Goal: Answer question/provide support

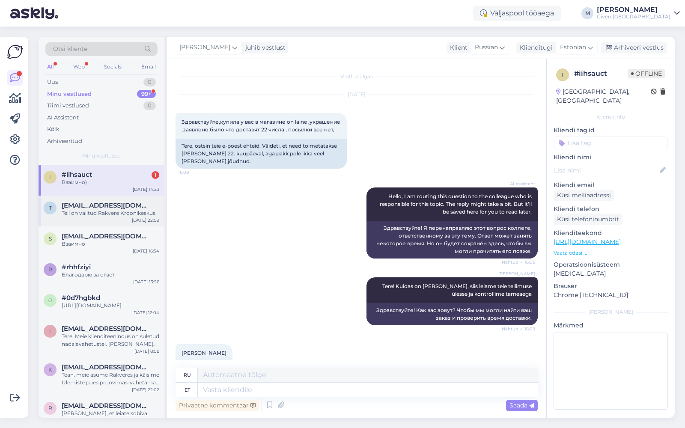
drag, startPoint x: 0, startPoint y: 0, endPoint x: 87, endPoint y: 203, distance: 221.5
click at [87, 204] on span "[EMAIL_ADDRESS][DOMAIN_NAME]" at bounding box center [106, 206] width 89 height 8
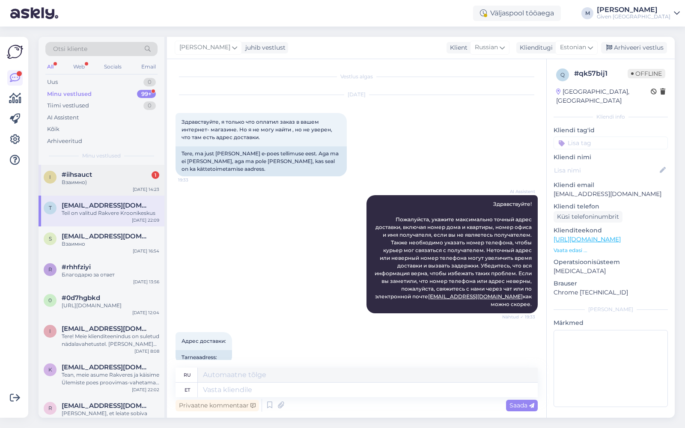
scroll to position [295, 0]
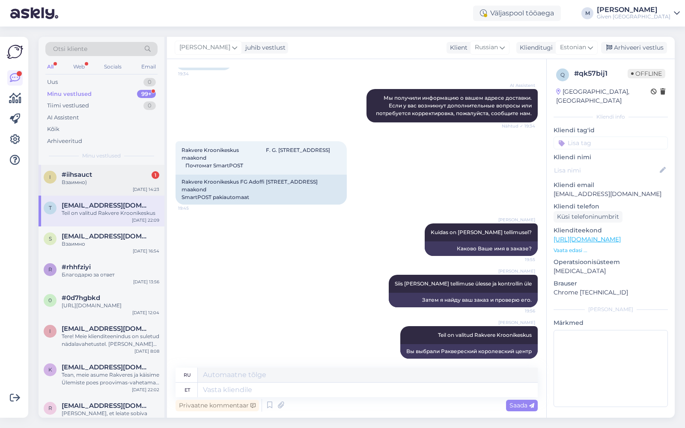
click at [93, 185] on div "i #iihsauct 1 Взаимно) [DATE] 14:23" at bounding box center [102, 180] width 126 height 31
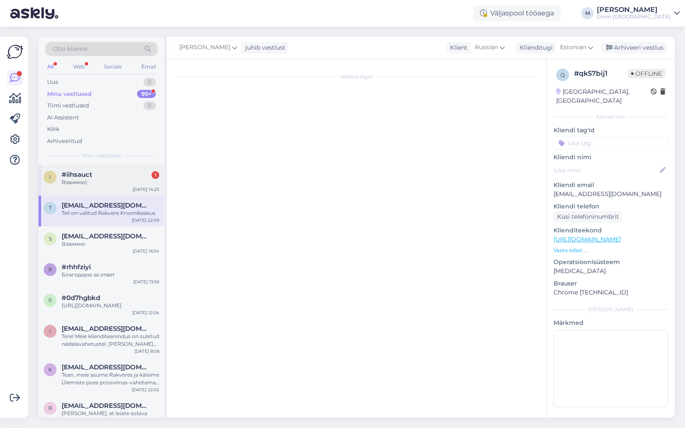
scroll to position [1344, 0]
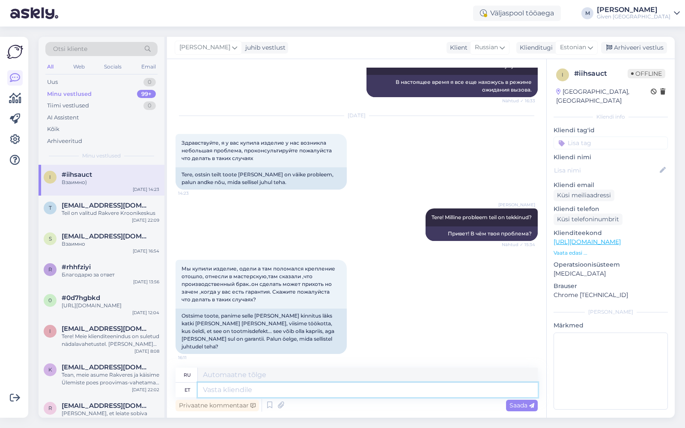
click at [286, 394] on textarea at bounding box center [368, 390] width 340 height 15
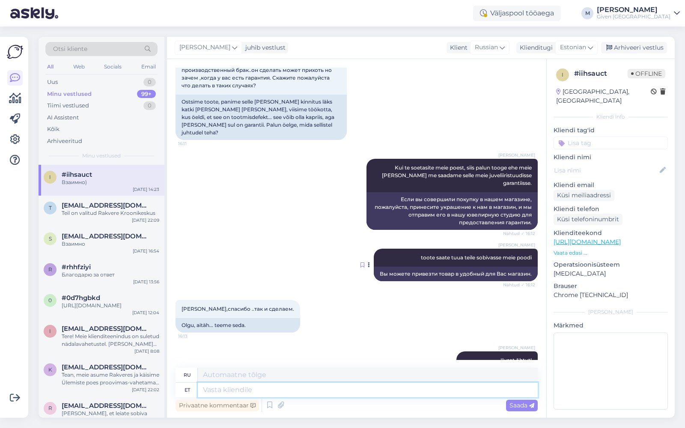
scroll to position [1588, 0]
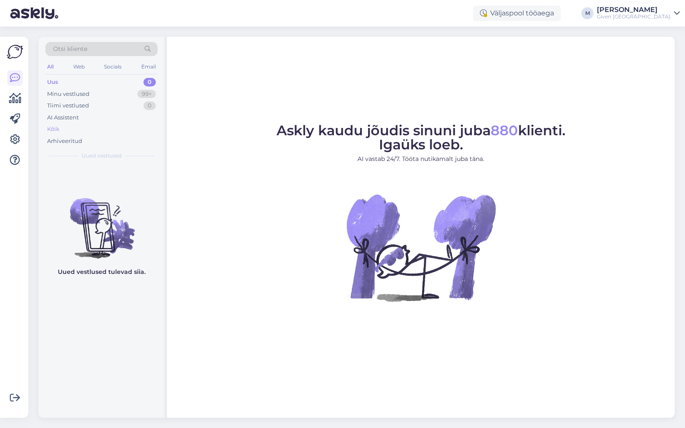
click at [66, 132] on div "Kõik" at bounding box center [101, 129] width 112 height 12
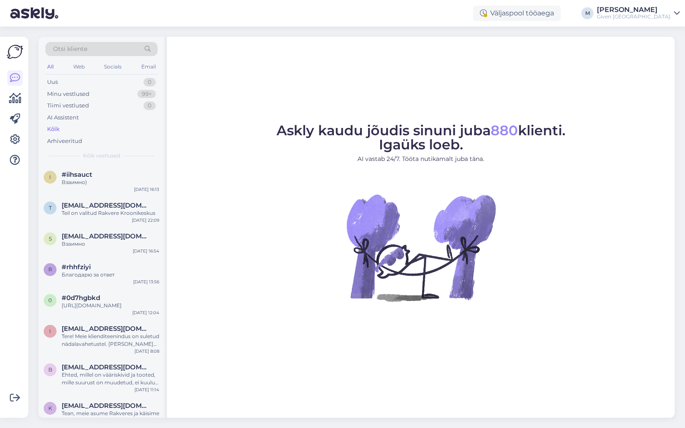
click at [674, 12] on icon at bounding box center [677, 13] width 6 height 7
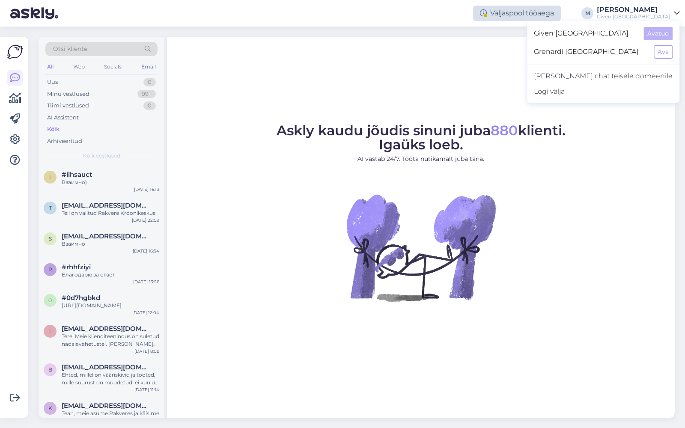
click at [561, 15] on div "Väljaspool tööaega" at bounding box center [517, 13] width 88 height 15
